Goal: Task Accomplishment & Management: Complete application form

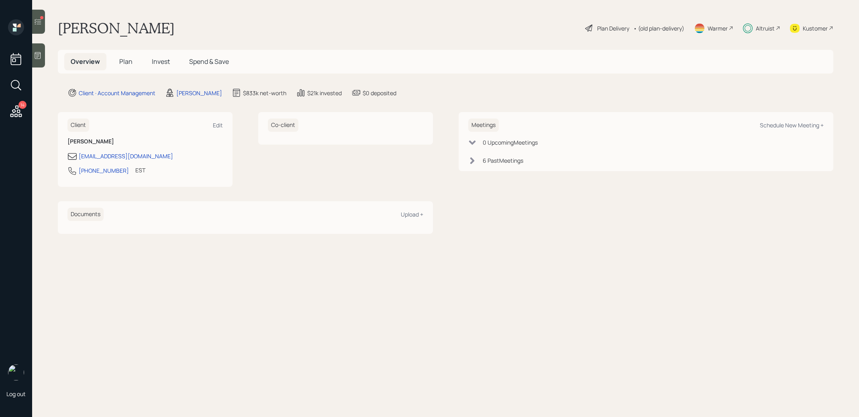
click at [39, 20] on icon at bounding box center [38, 22] width 7 height 6
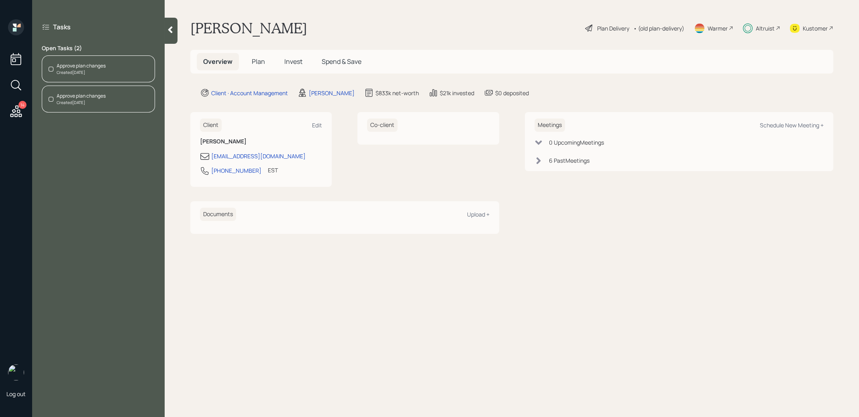
click at [293, 61] on span "Invest" at bounding box center [293, 61] width 18 height 9
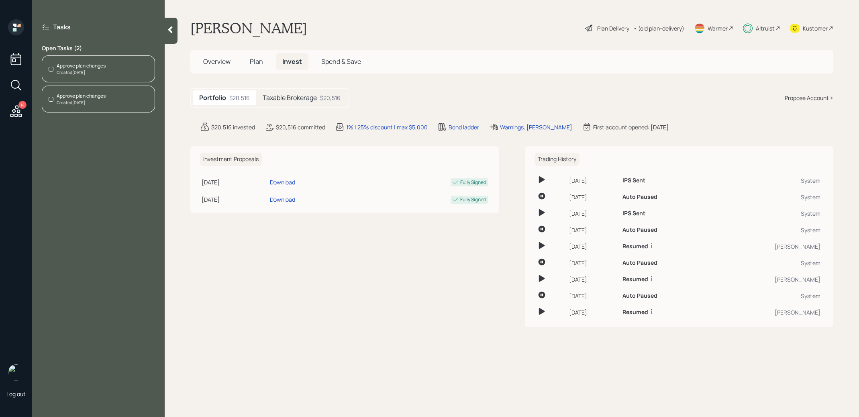
click at [301, 98] on h5 "Taxable Brokerage" at bounding box center [290, 98] width 54 height 8
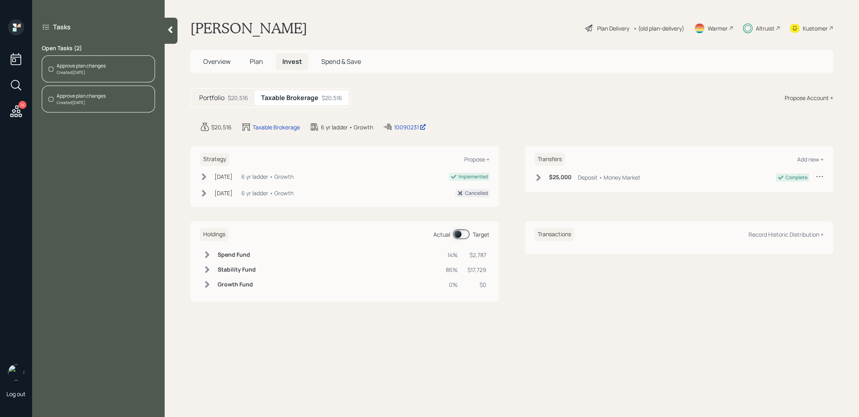
click at [457, 236] on span at bounding box center [461, 234] width 16 height 10
click at [466, 234] on span at bounding box center [461, 234] width 16 height 10
click at [456, 232] on span at bounding box center [461, 234] width 16 height 10
click at [466, 233] on span at bounding box center [461, 234] width 16 height 10
click at [462, 233] on span at bounding box center [461, 234] width 16 height 10
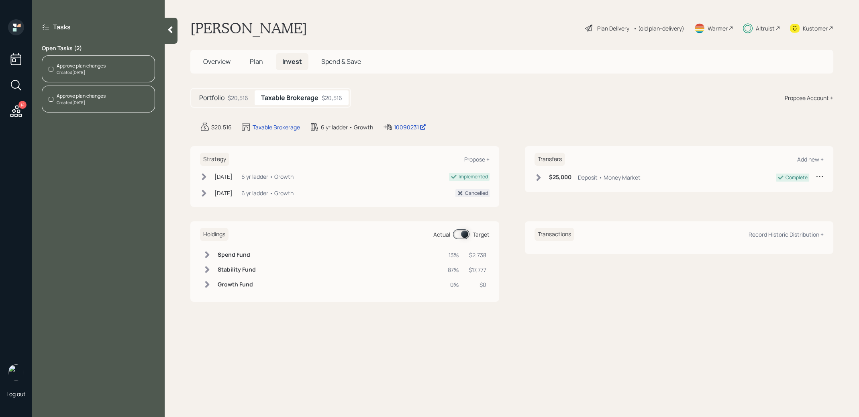
click at [253, 60] on span "Plan" at bounding box center [256, 61] width 13 height 9
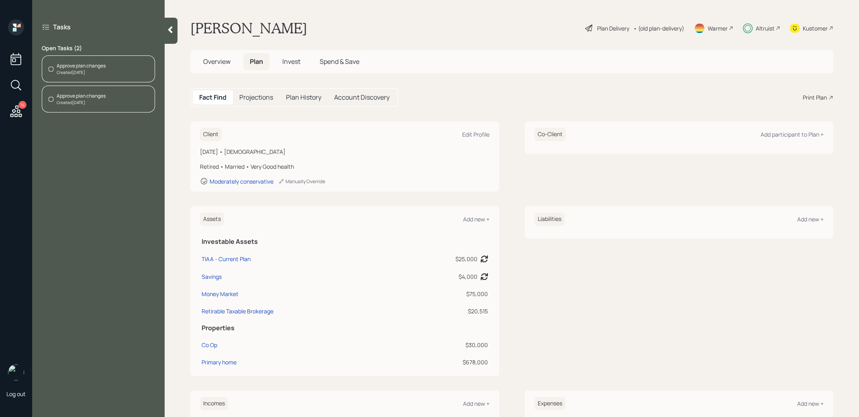
click at [107, 68] on div "Approve plan changes Created [DATE]" at bounding box center [98, 68] width 113 height 27
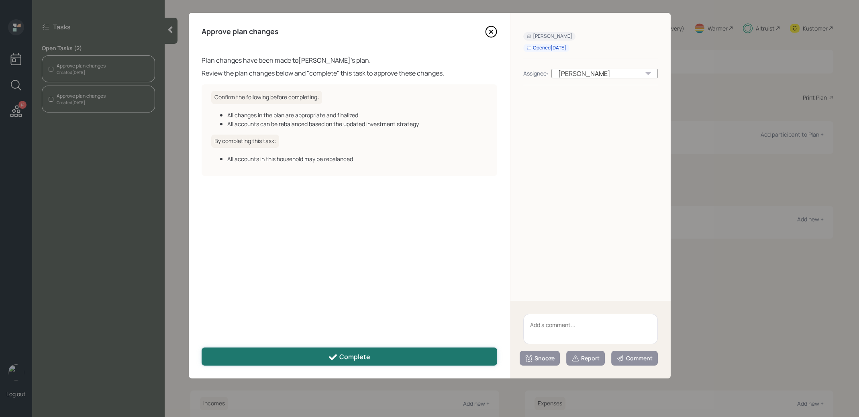
click at [319, 355] on button "Complete" at bounding box center [350, 357] width 296 height 18
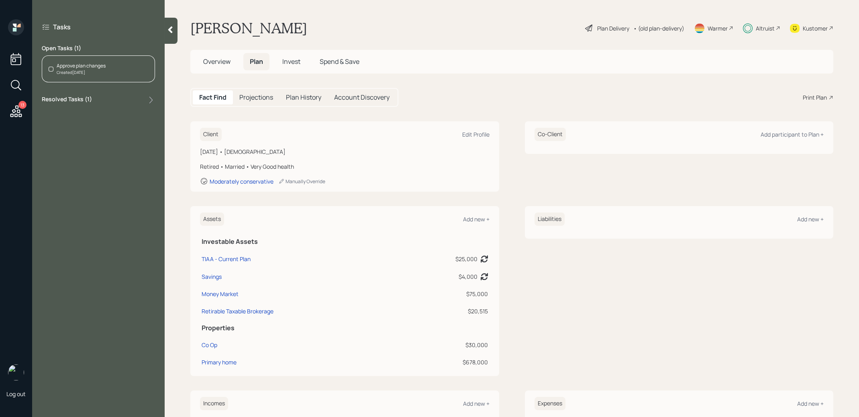
click at [111, 68] on div "Approve plan changes Created [DATE]" at bounding box center [98, 68] width 113 height 27
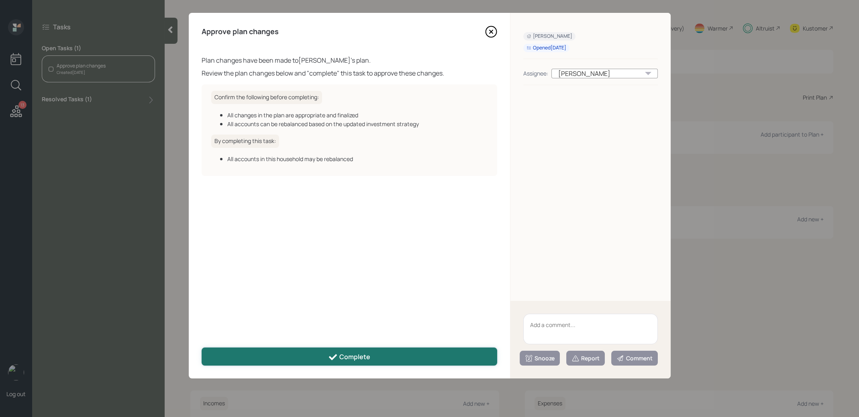
click at [307, 353] on button "Complete" at bounding box center [350, 357] width 296 height 18
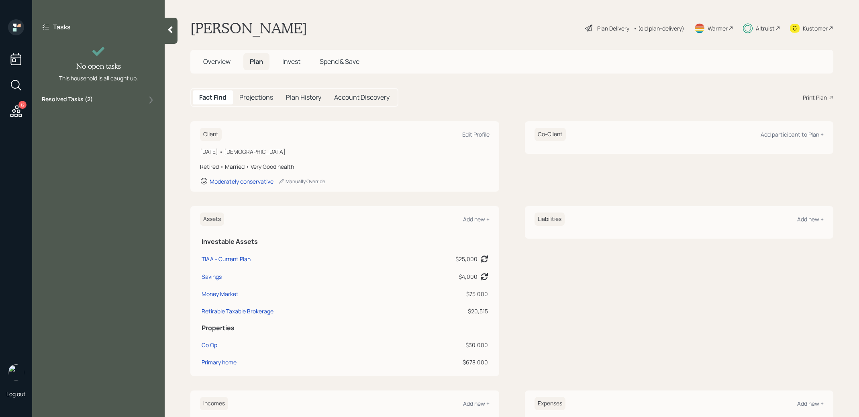
click at [170, 34] on div at bounding box center [171, 31] width 13 height 26
